Goal: Find specific page/section: Find specific page/section

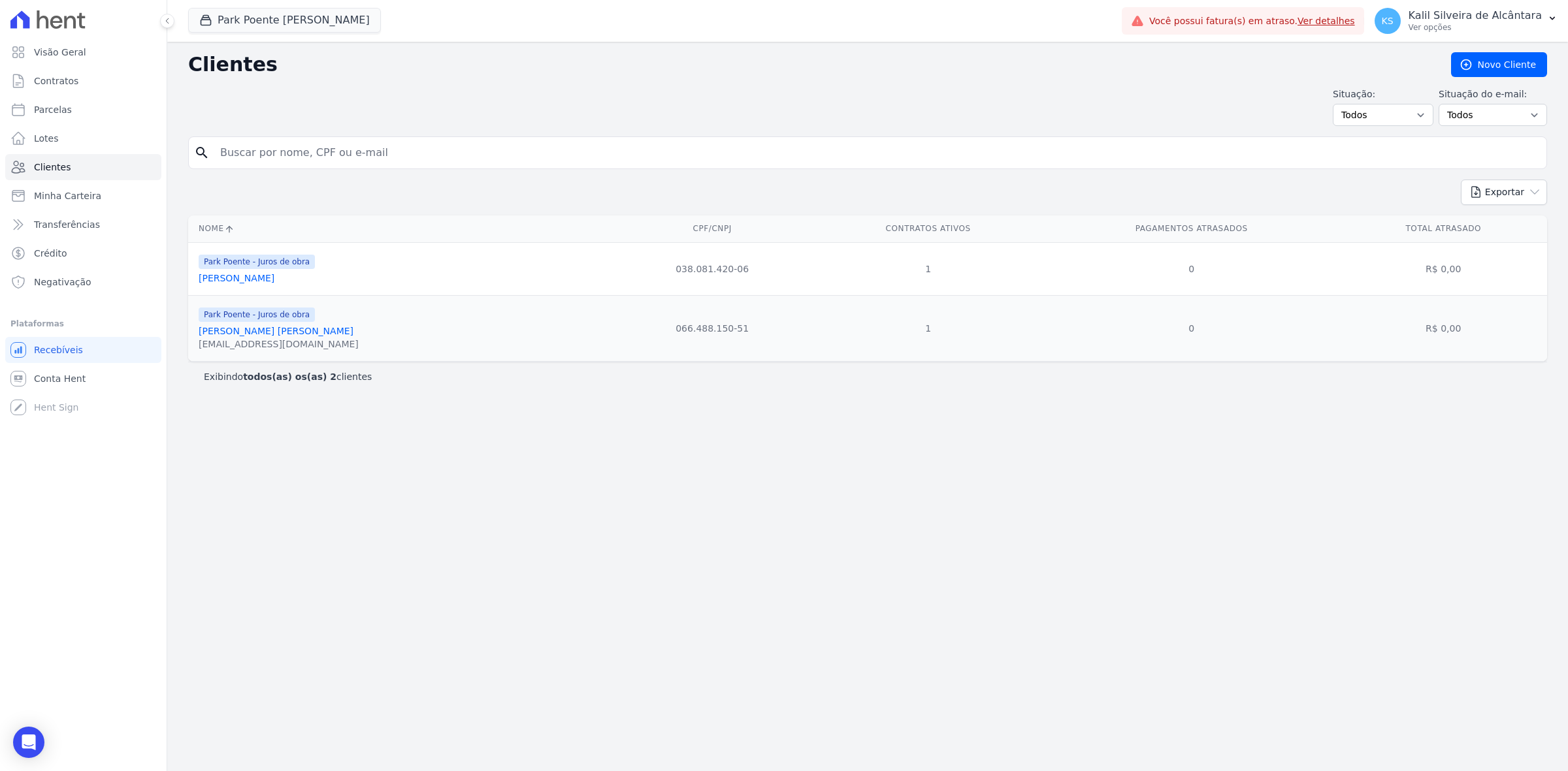
click at [302, 153] on input "search" at bounding box center [876, 152] width 1328 height 26
click at [300, 17] on button "Park Poente [PERSON_NAME]" at bounding box center [284, 20] width 192 height 25
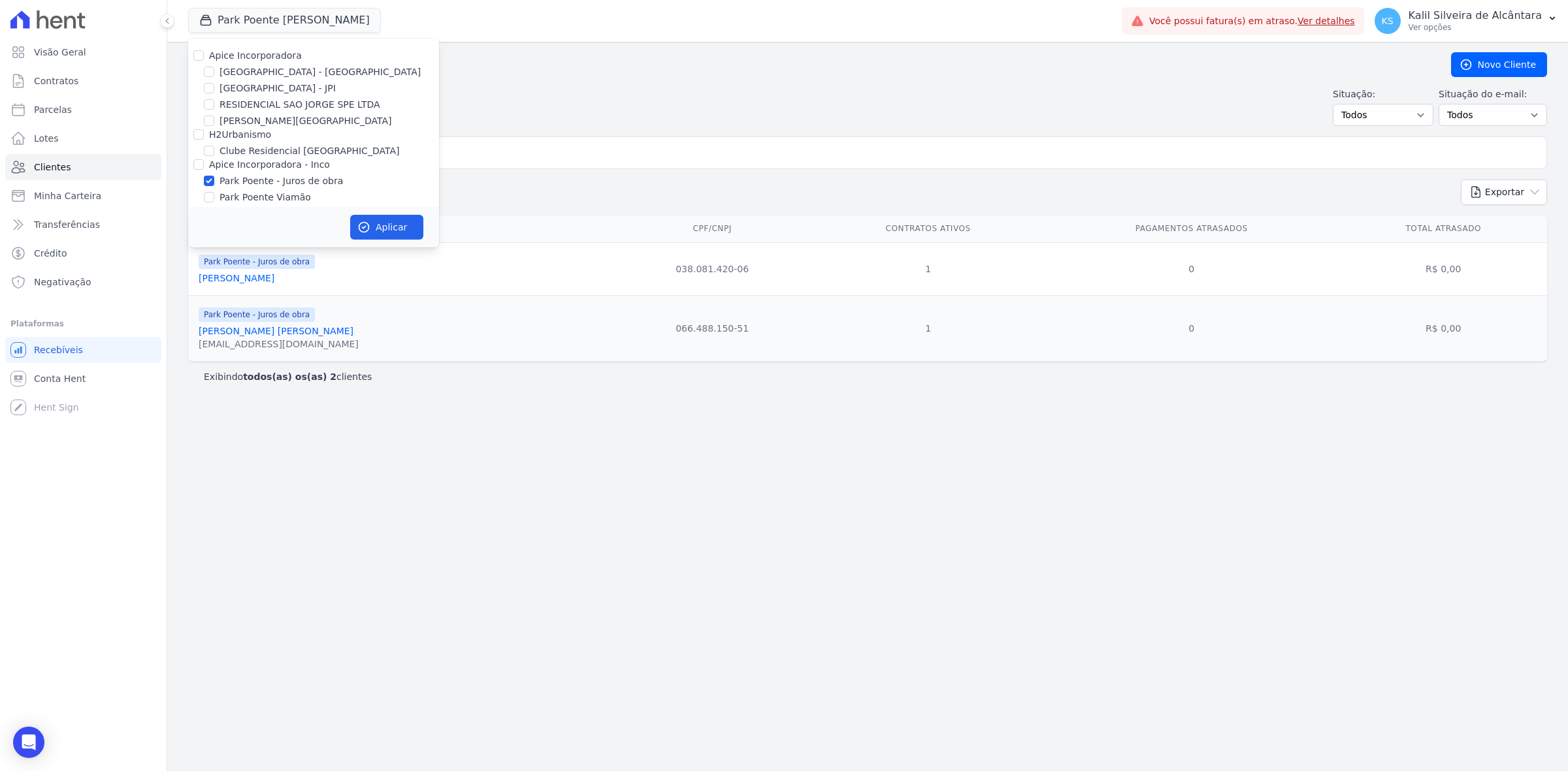
click at [264, 65] on label "[GEOGRAPHIC_DATA] - [GEOGRAPHIC_DATA]" at bounding box center [321, 71] width 201 height 13
click at [215, 67] on input "[GEOGRAPHIC_DATA] - [GEOGRAPHIC_DATA]" at bounding box center [209, 72] width 11 height 11
checkbox input "true"
click at [266, 53] on label "Apice Incorporadora" at bounding box center [256, 55] width 93 height 11
click at [204, 53] on input "Apice Incorporadora" at bounding box center [199, 55] width 11 height 11
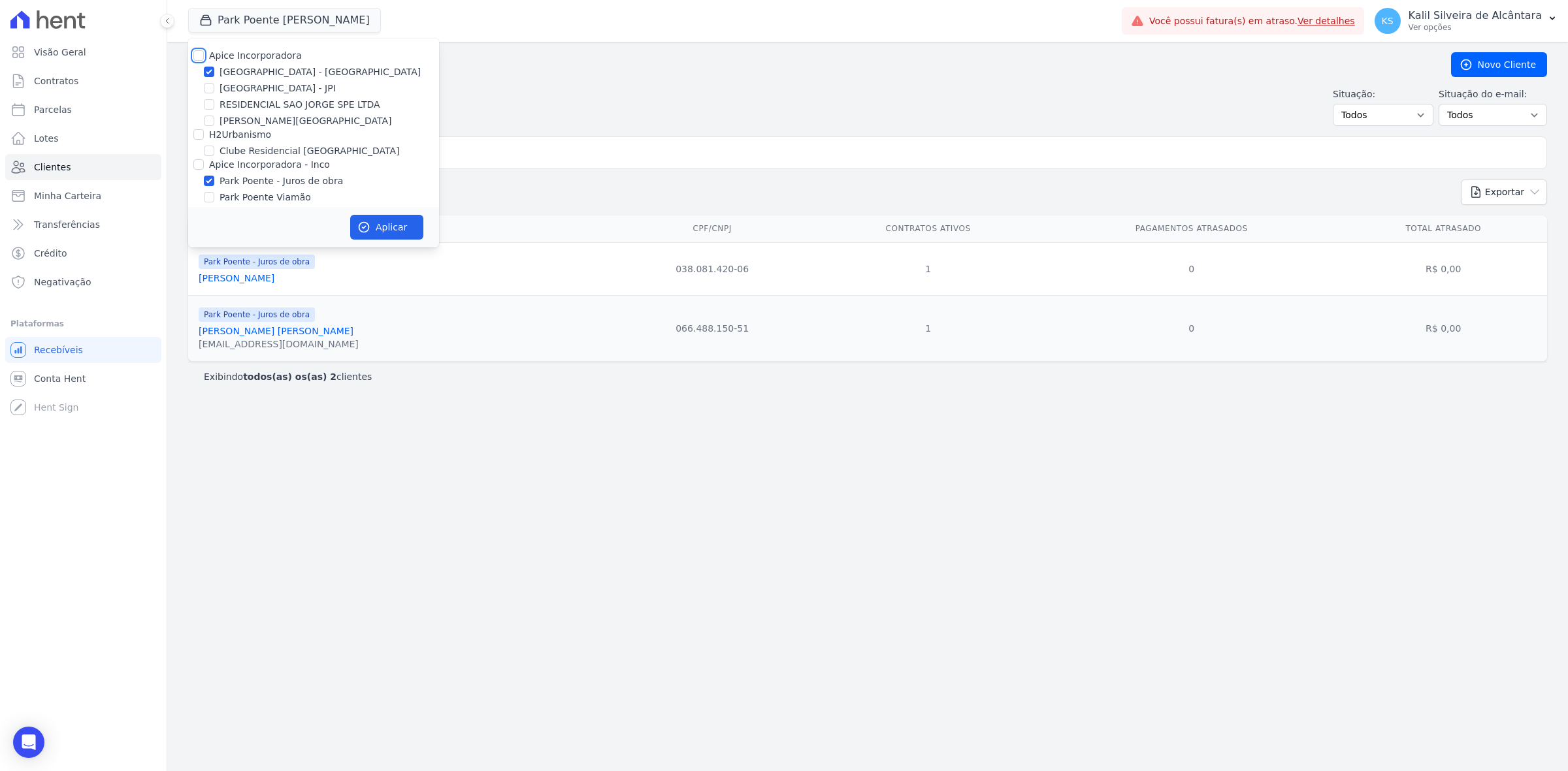
checkbox input "true"
click at [282, 146] on label "Clube Residencial [GEOGRAPHIC_DATA]" at bounding box center [310, 150] width 180 height 13
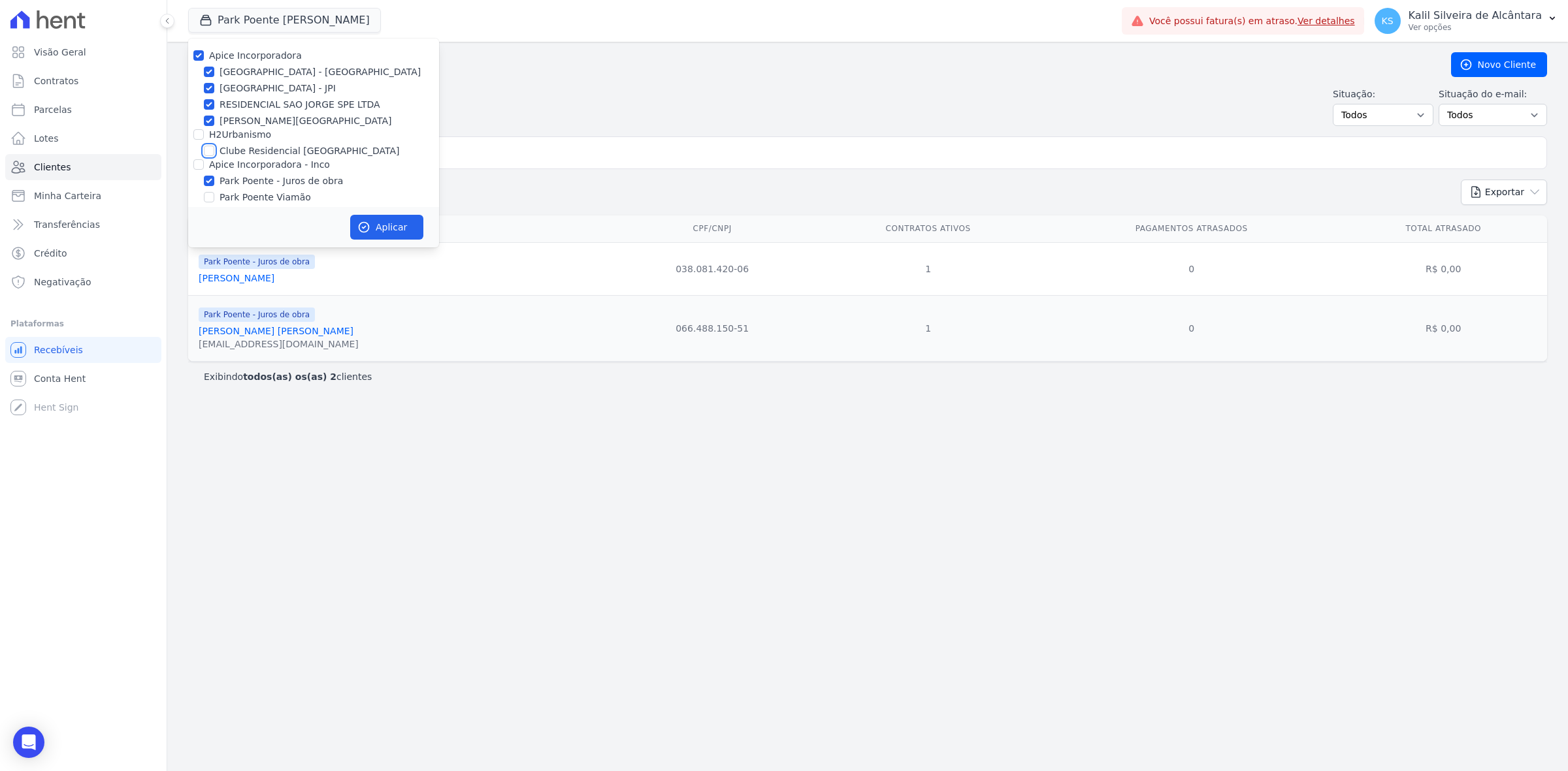
click at [215, 146] on input "Clube Residencial [GEOGRAPHIC_DATA]" at bounding box center [209, 151] width 11 height 11
checkbox input "true"
click at [271, 162] on label "Apice Incorporadora - Inco" at bounding box center [270, 165] width 121 height 11
click at [204, 162] on input "Apice Incorporadora - Inco" at bounding box center [199, 165] width 11 height 11
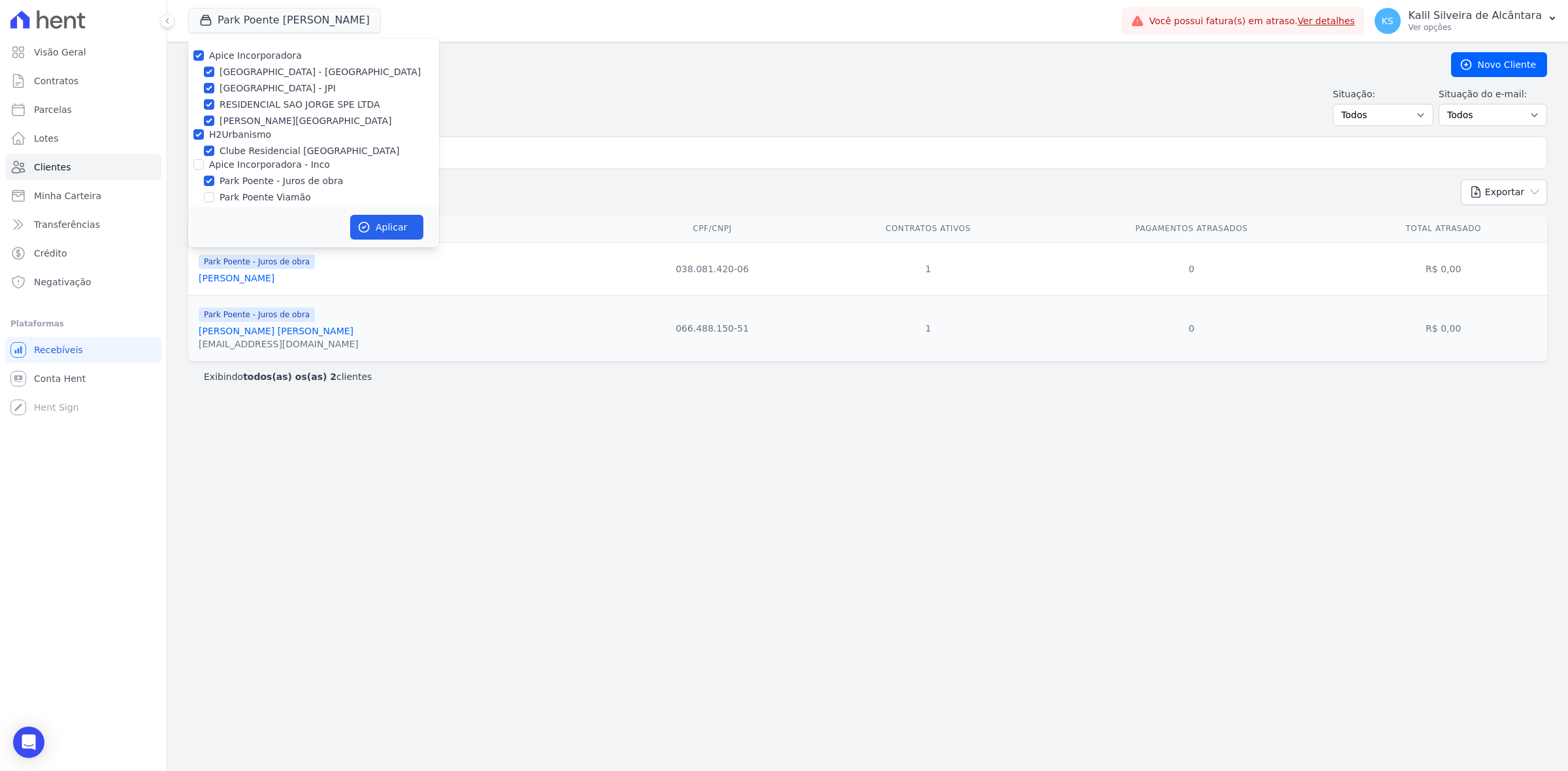
checkbox input "true"
click at [409, 223] on button "Aplicar" at bounding box center [386, 227] width 73 height 25
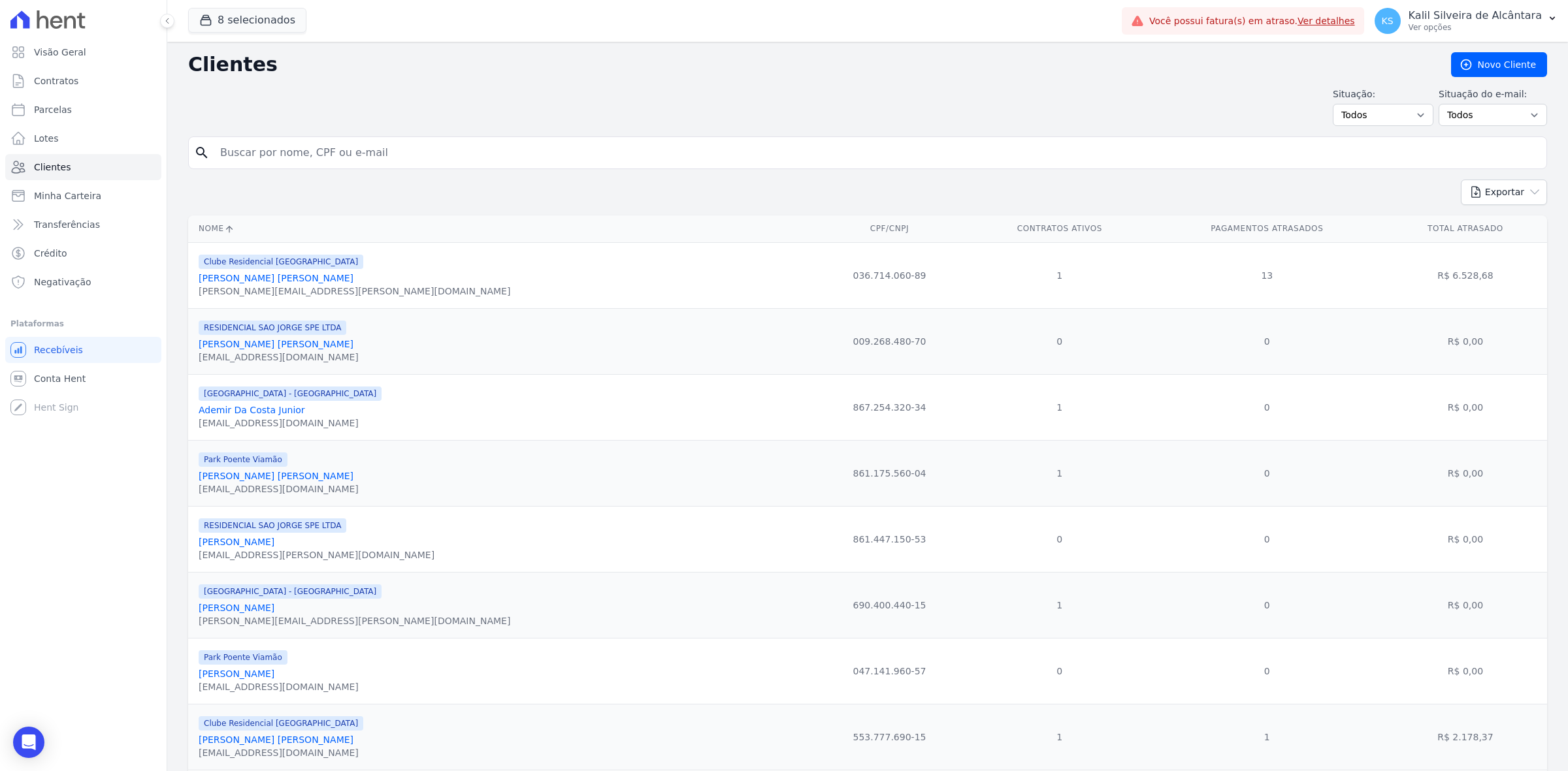
click at [494, 158] on input "search" at bounding box center [876, 152] width 1328 height 26
type input "[PERSON_NAME]"
